Goal: Task Accomplishment & Management: Manage account settings

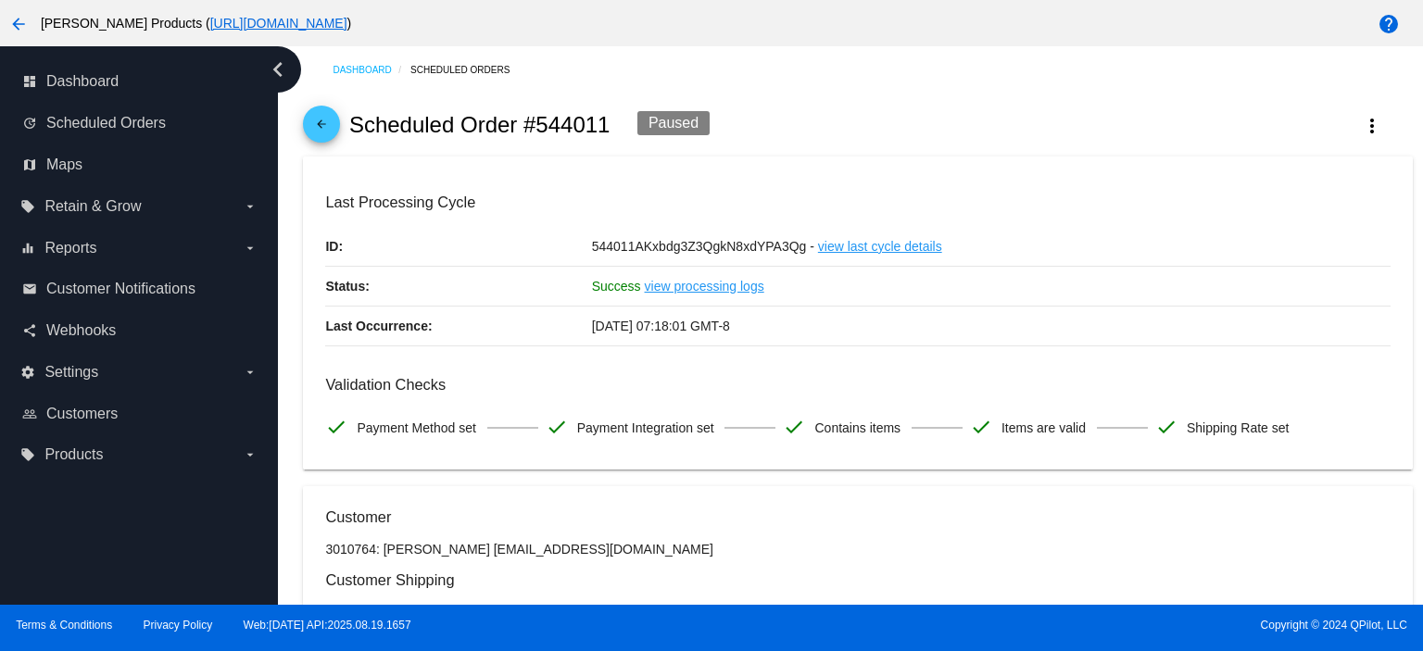
click at [319, 125] on mat-icon "arrow_back" at bounding box center [321, 129] width 22 height 22
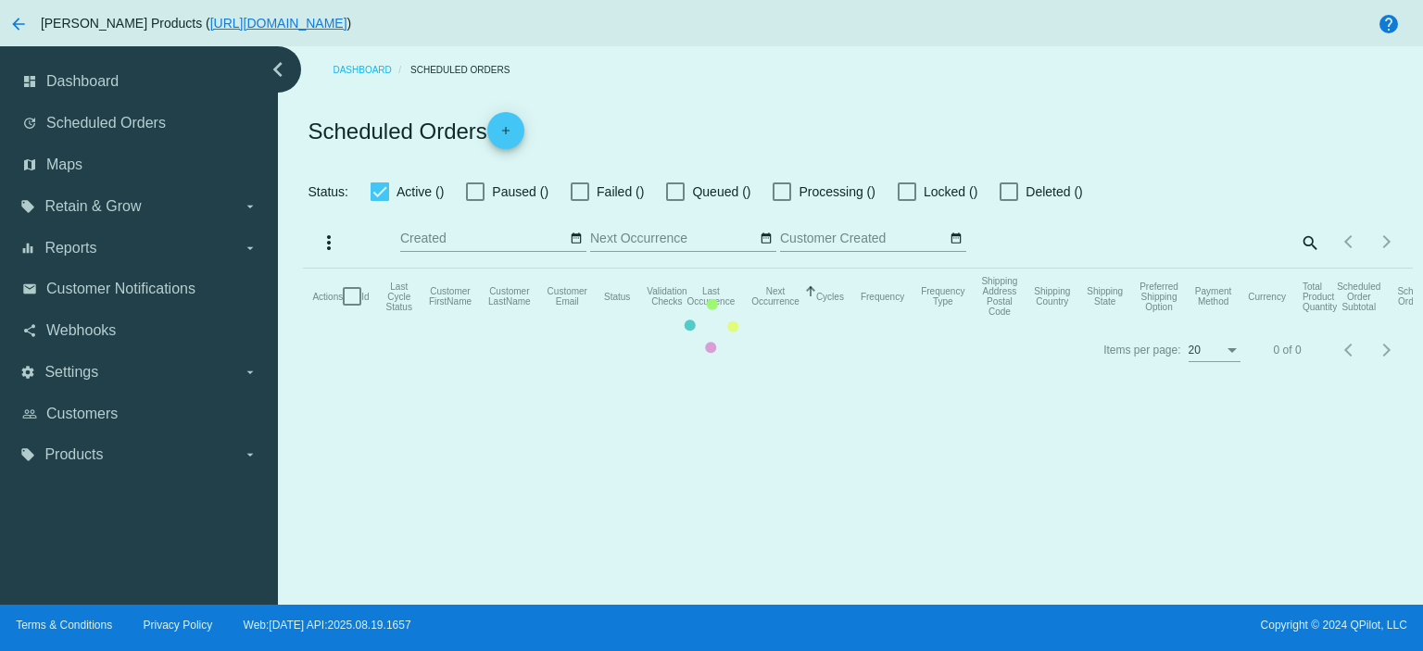
checkbox input "true"
click at [1149, 269] on mat-table "Actions Id Last Cycle Status Customer FirstName Customer LastName Customer Emai…" at bounding box center [857, 297] width 1109 height 56
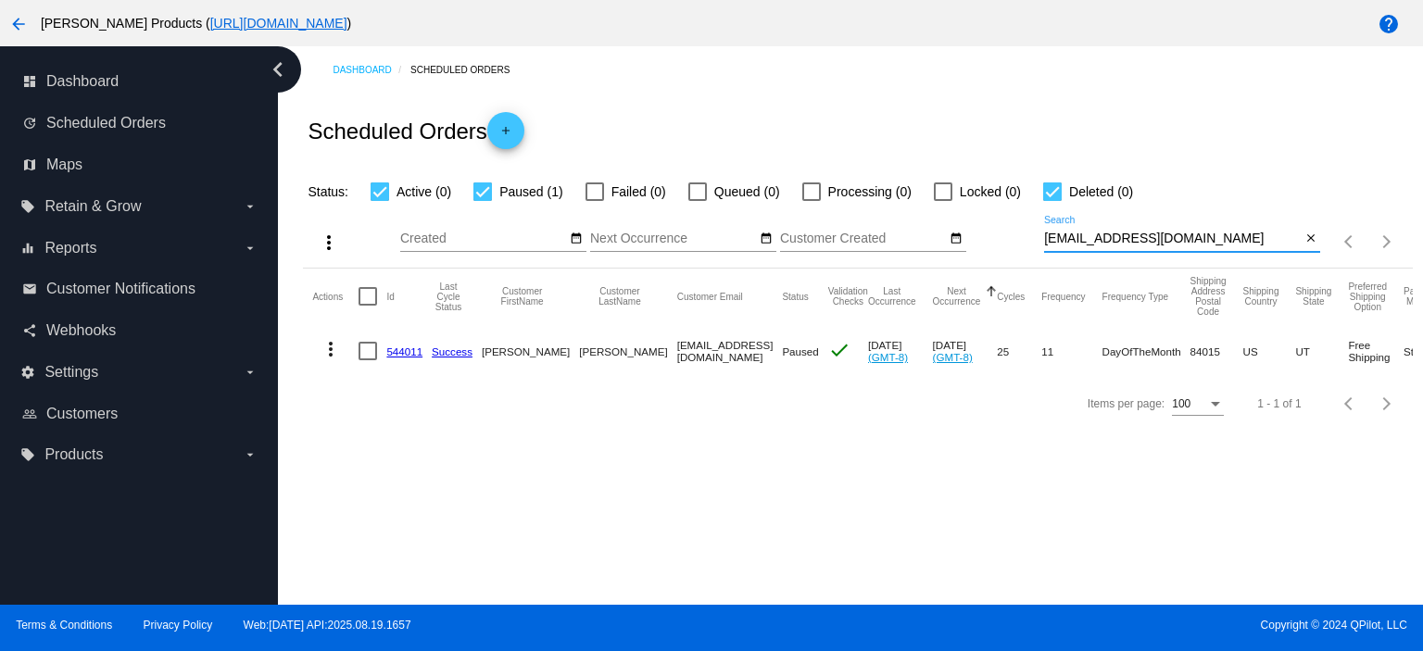
drag, startPoint x: 1162, startPoint y: 237, endPoint x: 1016, endPoint y: 244, distance: 145.6
click at [1016, 244] on div "more_vert Aug Jan Feb Mar Apr 1" at bounding box center [857, 236] width 1109 height 66
paste input "rchermiller@gmai"
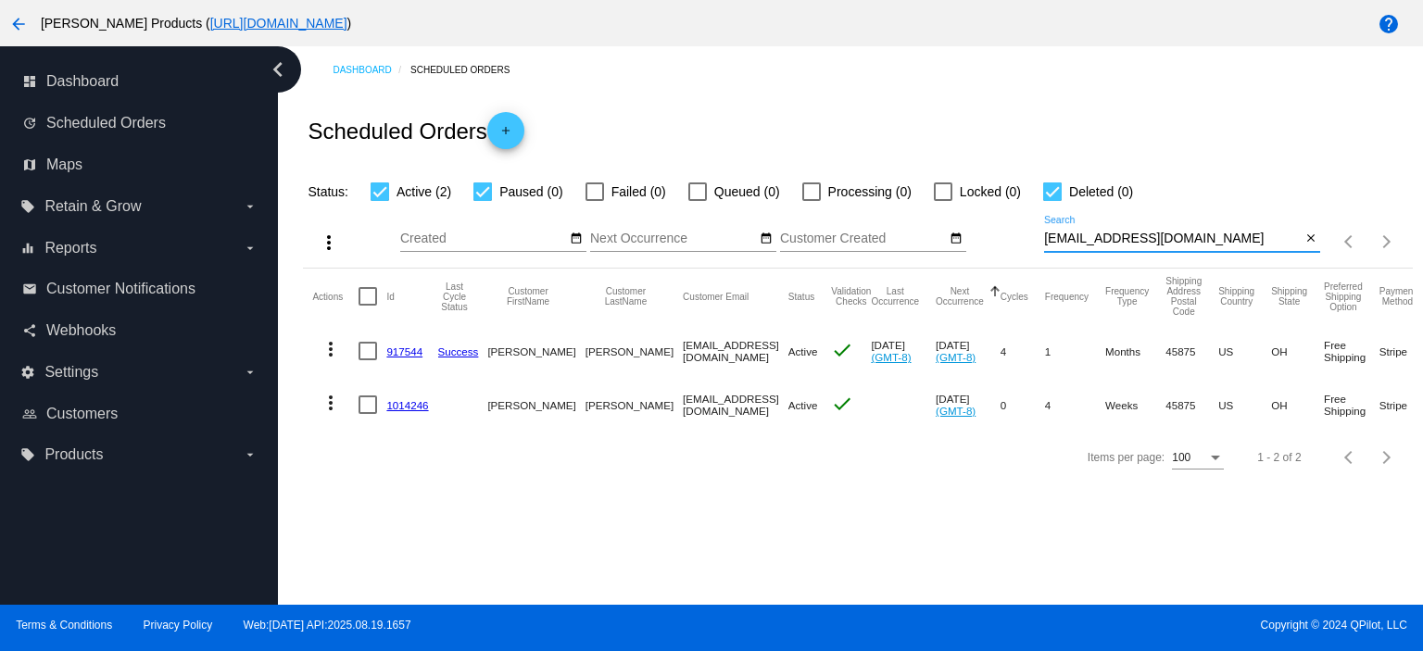
type input "rchermiller@gmail.com"
click at [393, 399] on link "1014246" at bounding box center [407, 405] width 42 height 12
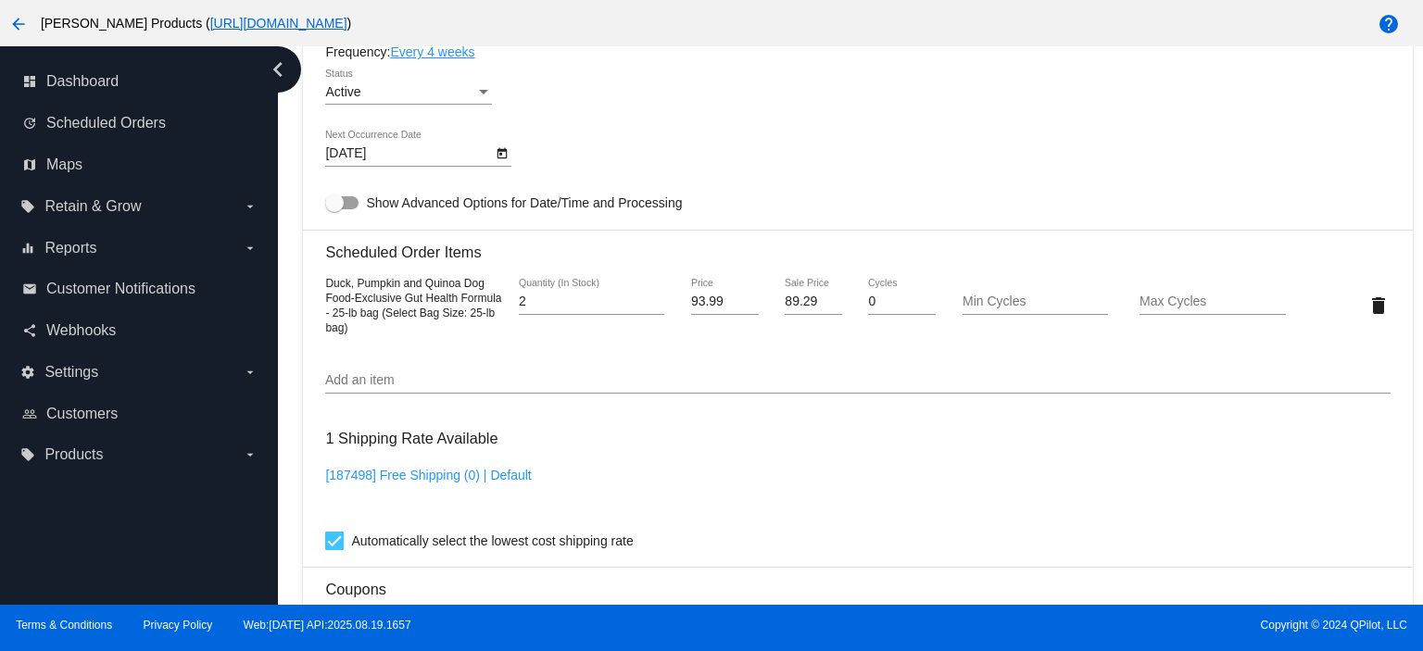
scroll to position [1112, 0]
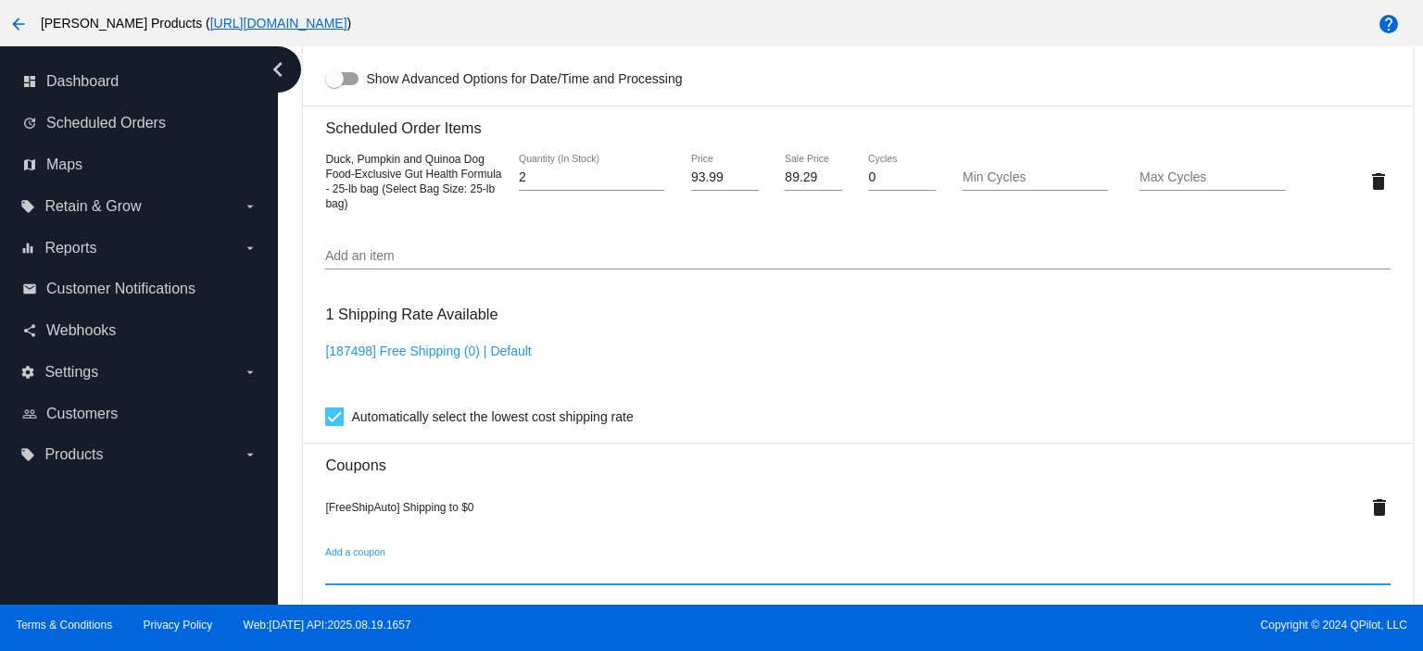
click at [374, 574] on input "Add a coupon" at bounding box center [857, 571] width 1065 height 15
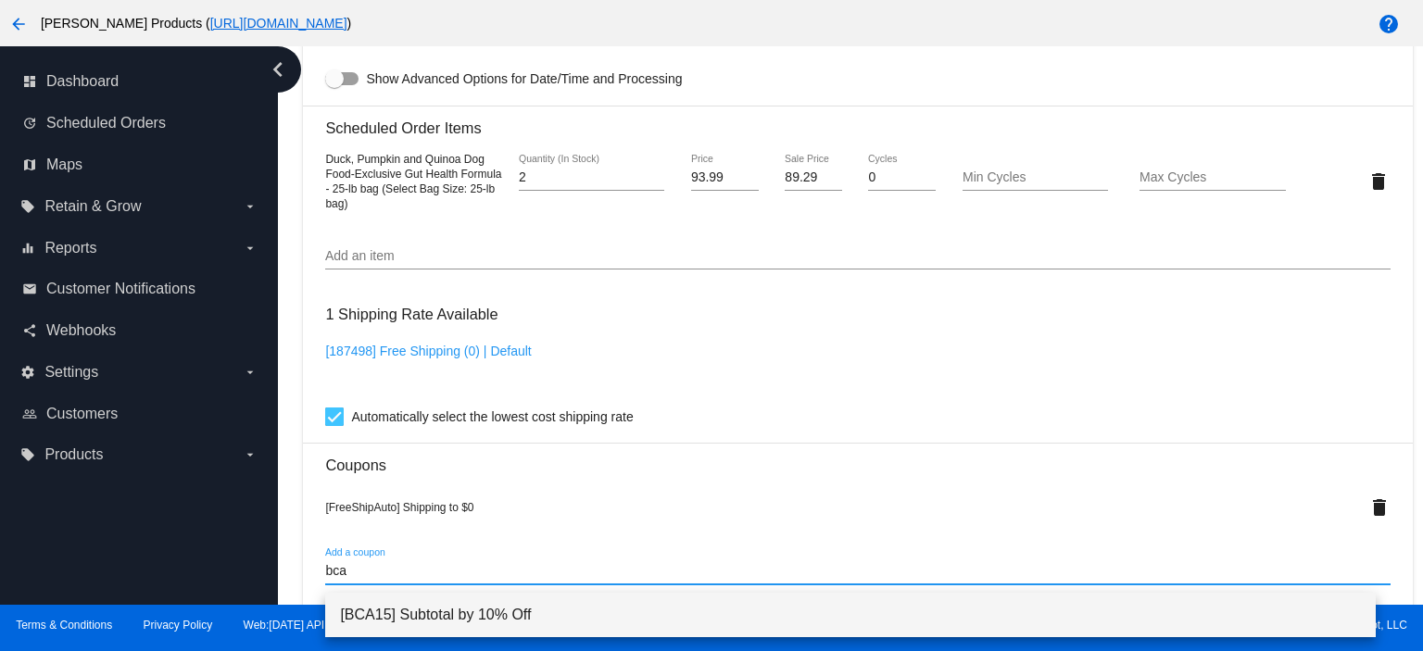
type input "bca"
click at [412, 612] on span "[BCA15] Subtotal by 10% Off" at bounding box center [850, 615] width 1021 height 44
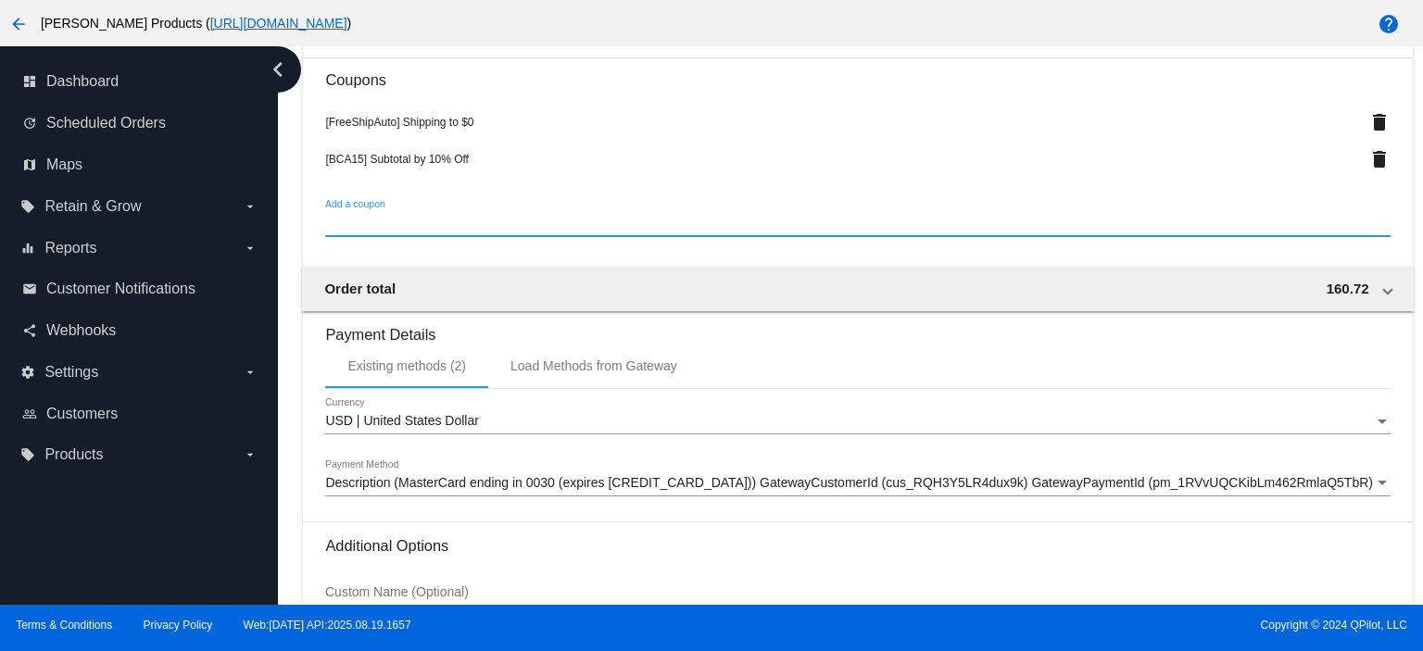
scroll to position [1684, 0]
